Goal: Information Seeking & Learning: Learn about a topic

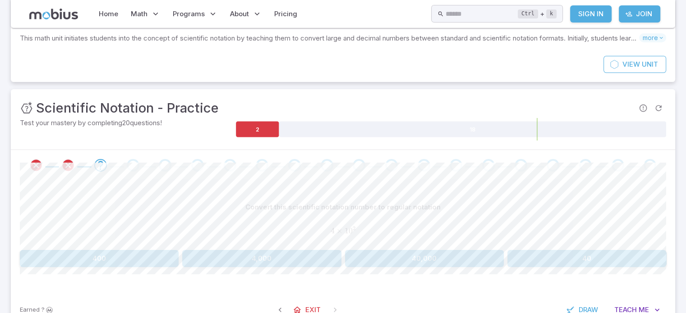
scroll to position [30, 0]
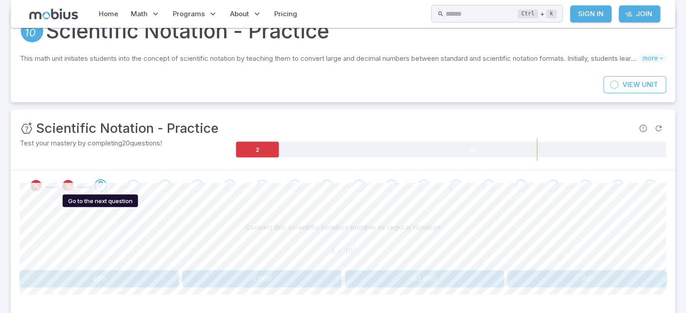
click at [98, 185] on icon "Go to the next question" at bounding box center [100, 185] width 11 height 11
click at [66, 189] on icon "Review your answer" at bounding box center [68, 186] width 14 height 14
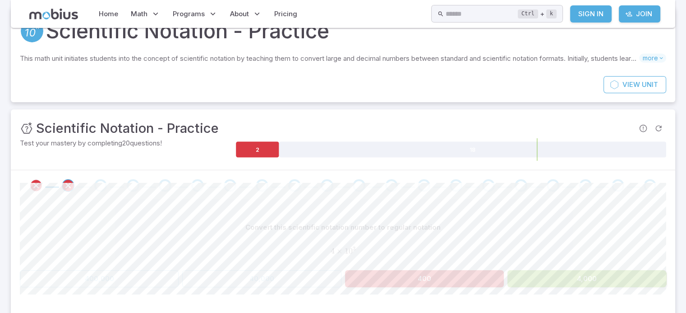
click at [537, 271] on button "4,000" at bounding box center [586, 279] width 159 height 17
click at [104, 182] on div "Go to the next question" at bounding box center [100, 185] width 13 height 13
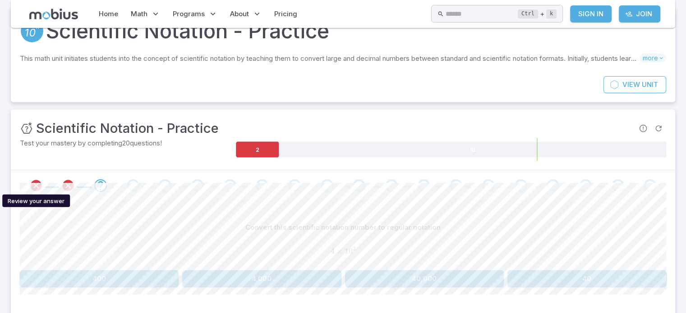
click at [38, 180] on icon "Review your answer" at bounding box center [36, 186] width 14 height 14
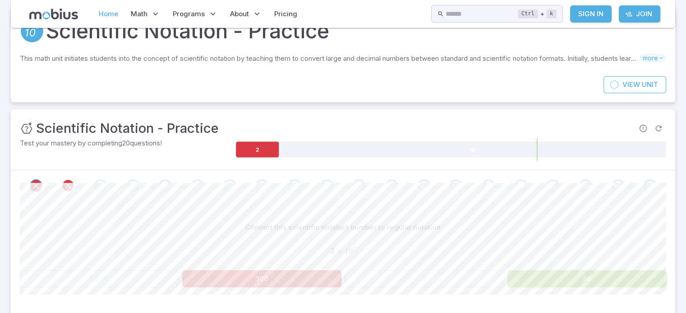
click at [119, 17] on link "Home" at bounding box center [108, 14] width 25 height 21
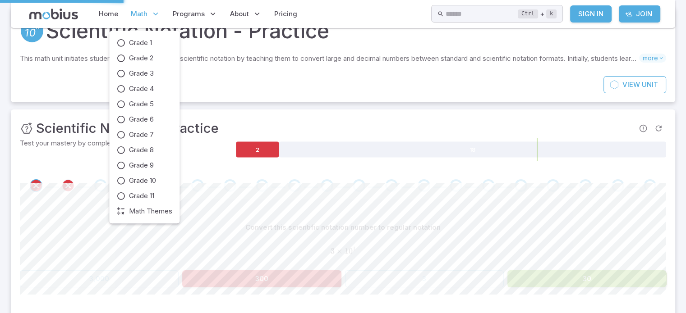
click at [133, 17] on span "Math" at bounding box center [139, 14] width 17 height 10
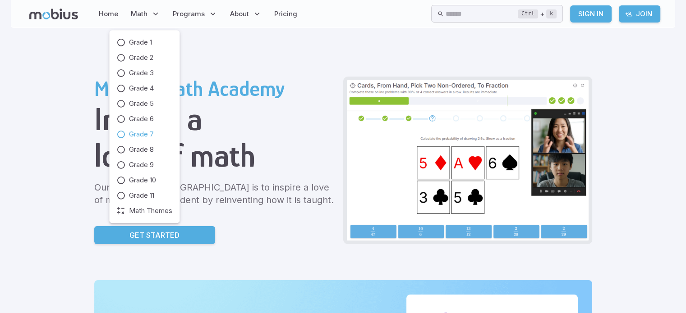
click at [148, 133] on span "Grade 7" at bounding box center [141, 134] width 25 height 10
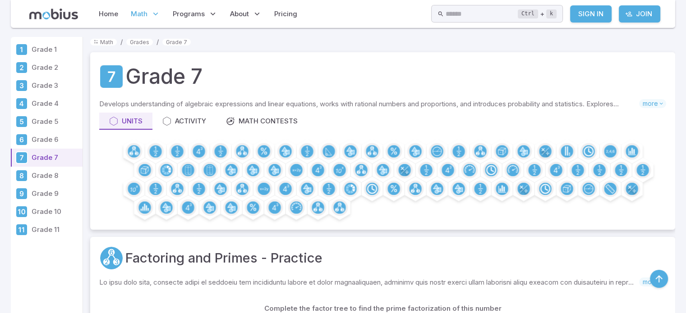
scroll to position [250, 0]
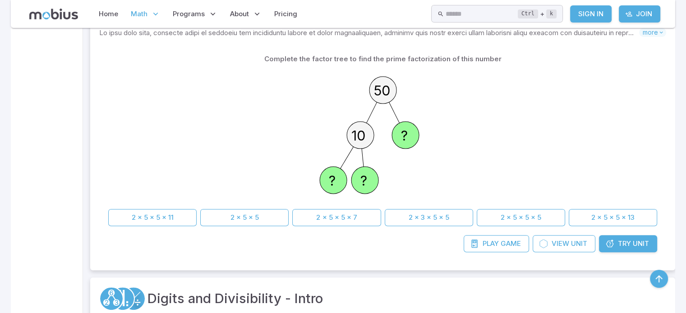
click at [413, 140] on circle at bounding box center [405, 135] width 27 height 27
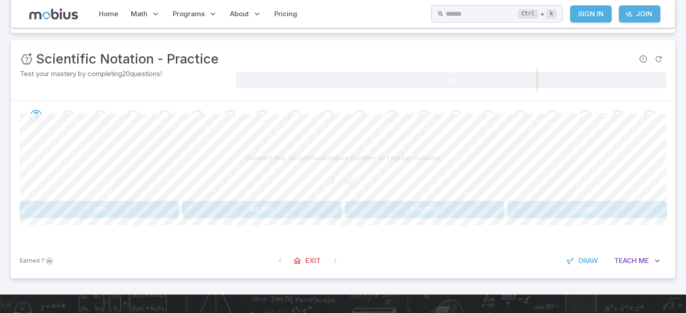
scroll to position [101, 0]
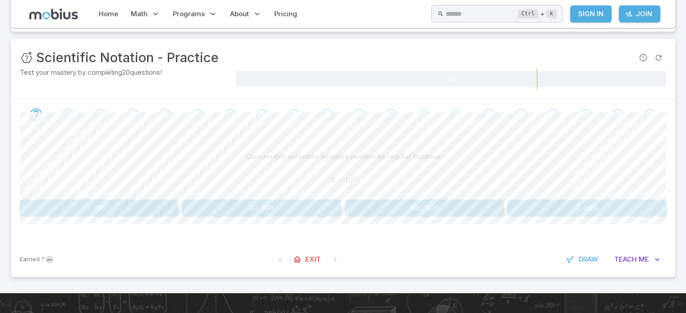
click at [685, 141] on html "Home Math Grade 1 Grade 2 Grade 3 Grade 4 Grade 5 Grade 6 Grade 7 Grade 8 Grade…" at bounding box center [343, 159] width 686 height 520
click at [272, 215] on button "20,000" at bounding box center [261, 208] width 159 height 17
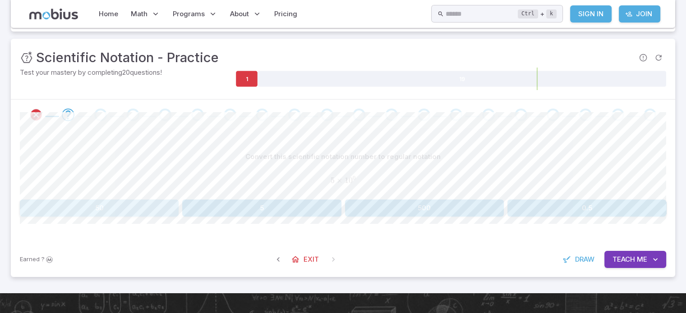
click at [135, 202] on button "50" at bounding box center [99, 208] width 159 height 17
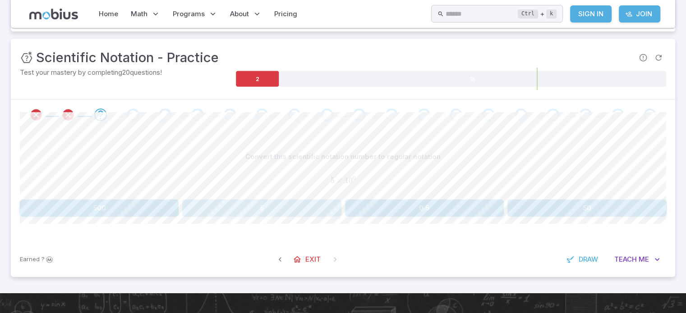
click at [231, 216] on button "5" at bounding box center [261, 208] width 159 height 17
click at [419, 204] on button "6,000,000" at bounding box center [424, 208] width 159 height 17
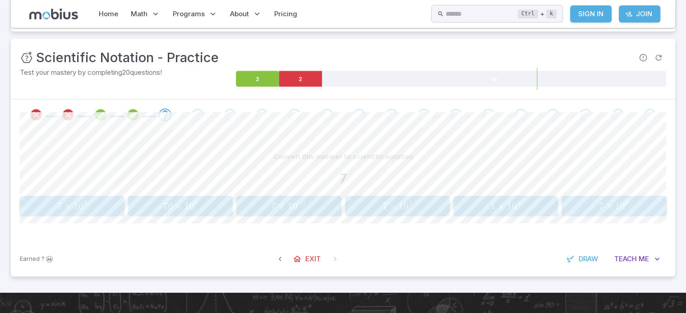
click at [168, 217] on div "Convert this number to scientific notation 7 7 × 1 0 2 7 \times 10^{2} 7 × 1 0 …" at bounding box center [343, 185] width 646 height 111
click at [169, 213] on button "70 × 1 0 0 70 \times 10^{0} 70 × 1 0 0" at bounding box center [180, 206] width 105 height 20
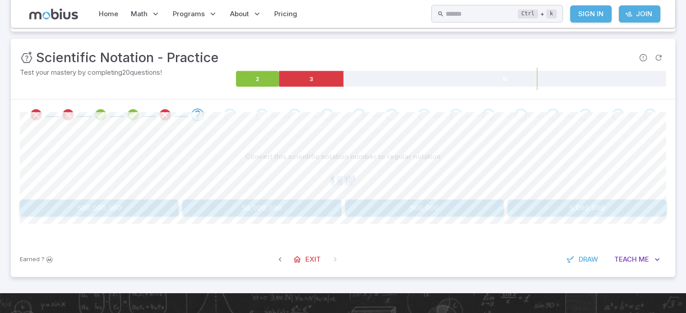
drag, startPoint x: 332, startPoint y: 178, endPoint x: 382, endPoint y: 178, distance: 50.0
click at [382, 178] on span "5 × 1 0 6" at bounding box center [343, 181] width 646 height 10
copy span "5 × 1 0 6"
click at [602, 207] on button "5,000,000" at bounding box center [586, 208] width 159 height 17
click at [282, 208] on button "60,000,000" at bounding box center [261, 208] width 159 height 17
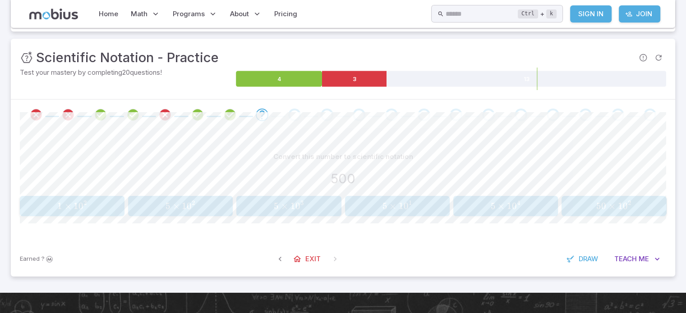
click at [187, 218] on div "Convert this number to scientific notation 500 1 × 1 0 2 1 \times 10^{2} 1 × 1 …" at bounding box center [343, 185] width 646 height 111
click at [187, 209] on span "0" at bounding box center [189, 206] width 5 height 11
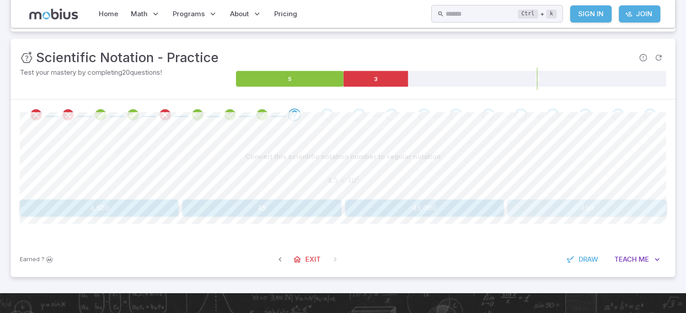
click at [608, 204] on button "450" at bounding box center [586, 208] width 159 height 17
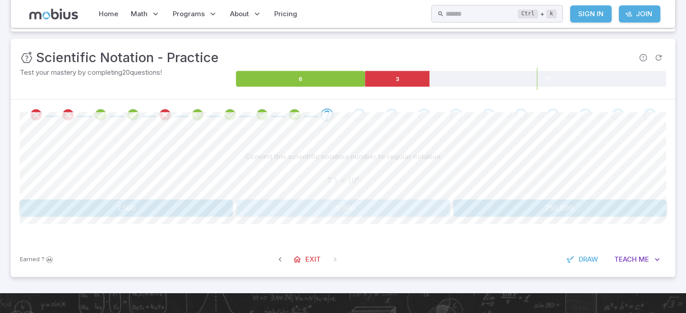
click at [373, 204] on button "75,000" at bounding box center [342, 208] width 213 height 17
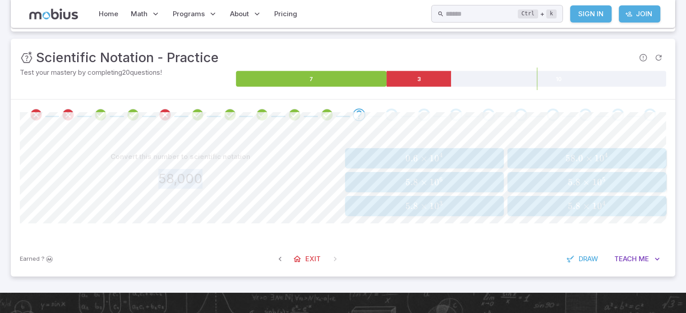
drag, startPoint x: 161, startPoint y: 180, endPoint x: 243, endPoint y: 178, distance: 81.6
click at [243, 178] on div "58,000" at bounding box center [180, 179] width 321 height 20
click at [424, 153] on span "×" at bounding box center [423, 158] width 7 height 11
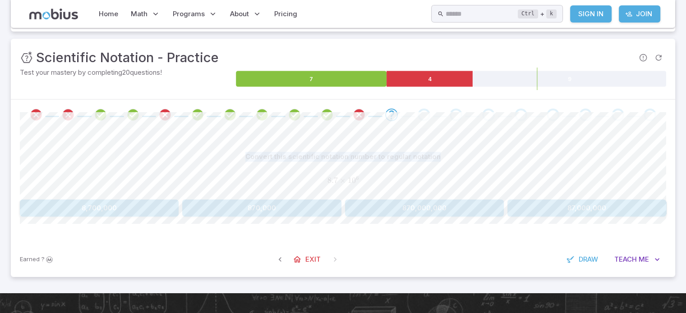
drag, startPoint x: 685, startPoint y: 112, endPoint x: 685, endPoint y: 142, distance: 29.3
click at [685, 142] on section "Scientific Notation - Practice This math unit initiates students into the conce…" at bounding box center [343, 110] width 686 height 367
